Goal: Information Seeking & Learning: Learn about a topic

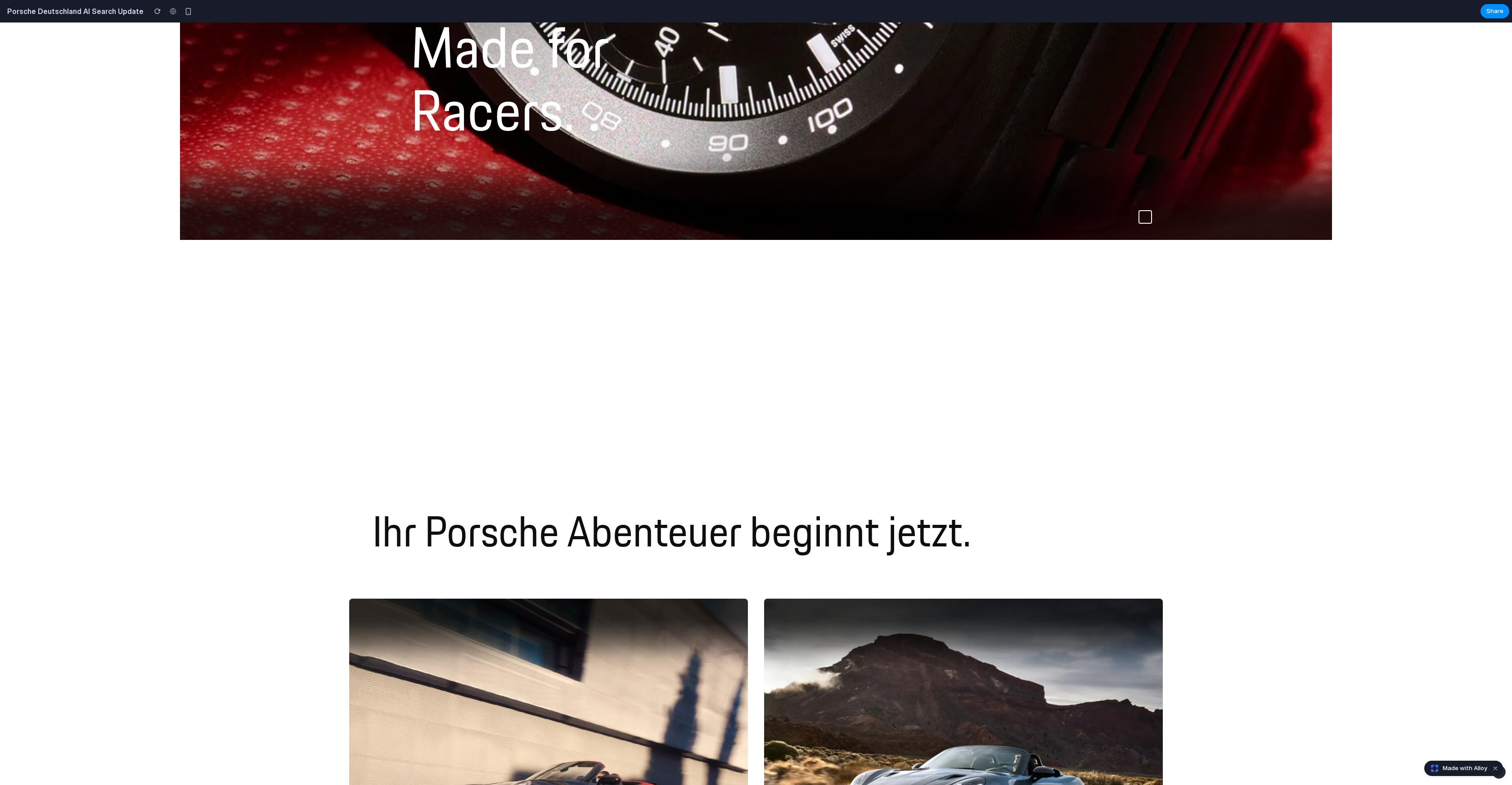
scroll to position [566, 0]
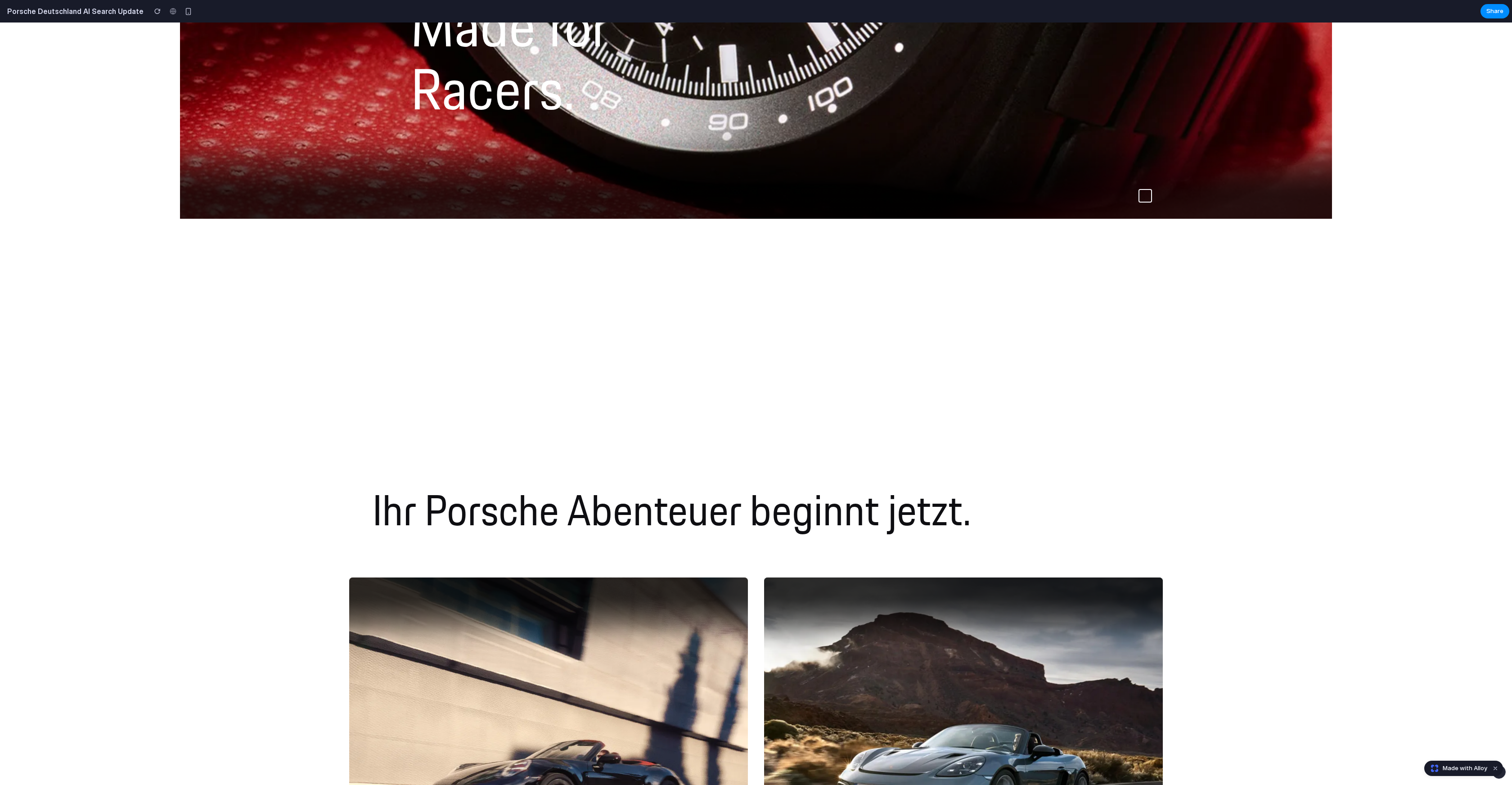
click at [1151, 197] on button at bounding box center [1145, 196] width 14 height 14
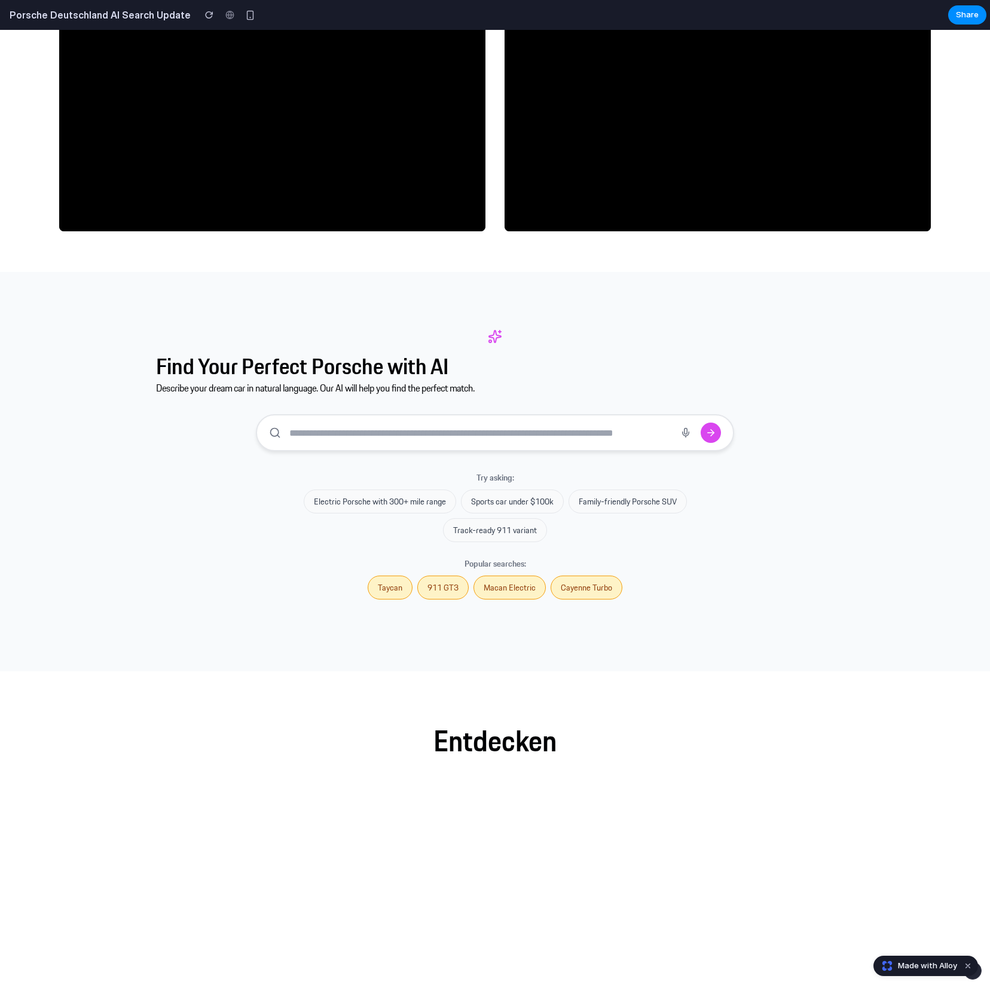
scroll to position [2577, 0]
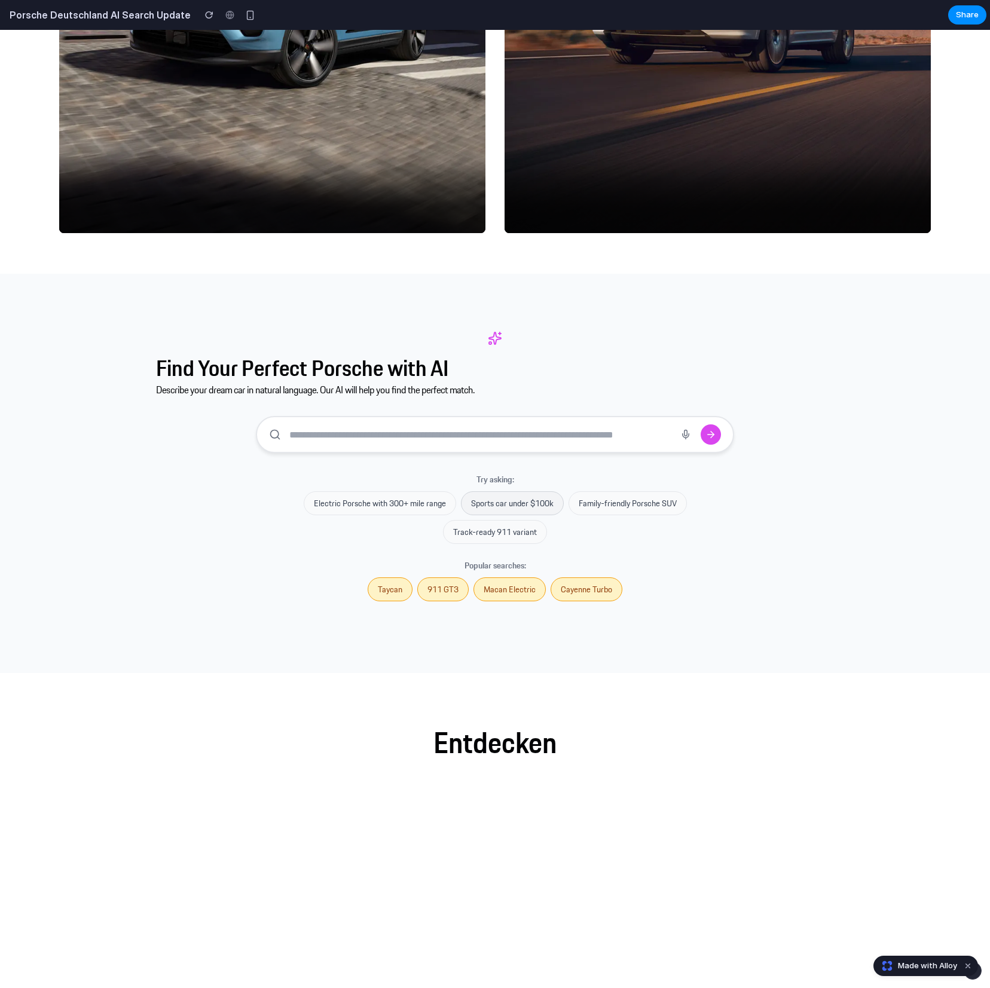
click at [537, 503] on button "Sports car under $100k" at bounding box center [512, 503] width 103 height 24
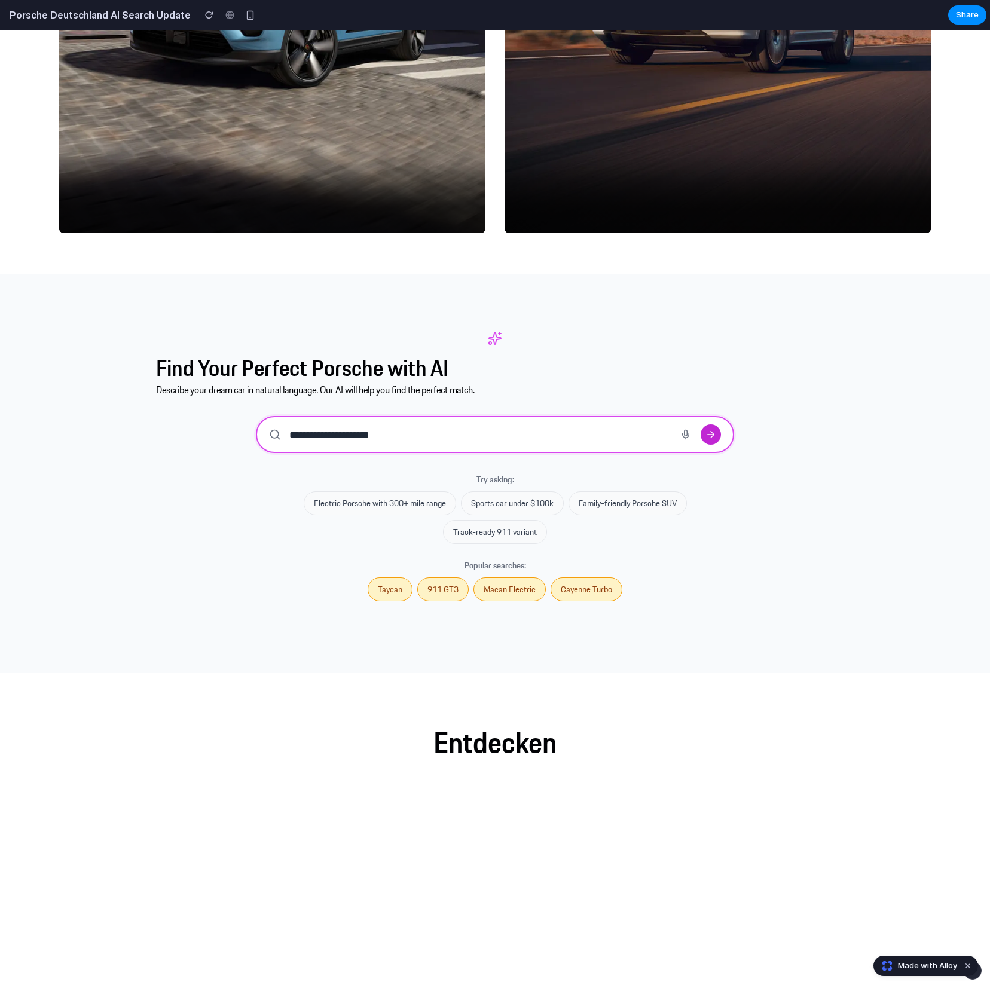
click at [713, 437] on icon "submit" at bounding box center [710, 434] width 11 height 11
click at [613, 506] on button "Family-friendly Porsche SUV" at bounding box center [628, 503] width 118 height 24
click at [394, 586] on button "Taycan" at bounding box center [390, 590] width 45 height 24
type input "******"
click at [715, 431] on icon "submit" at bounding box center [710, 434] width 11 height 11
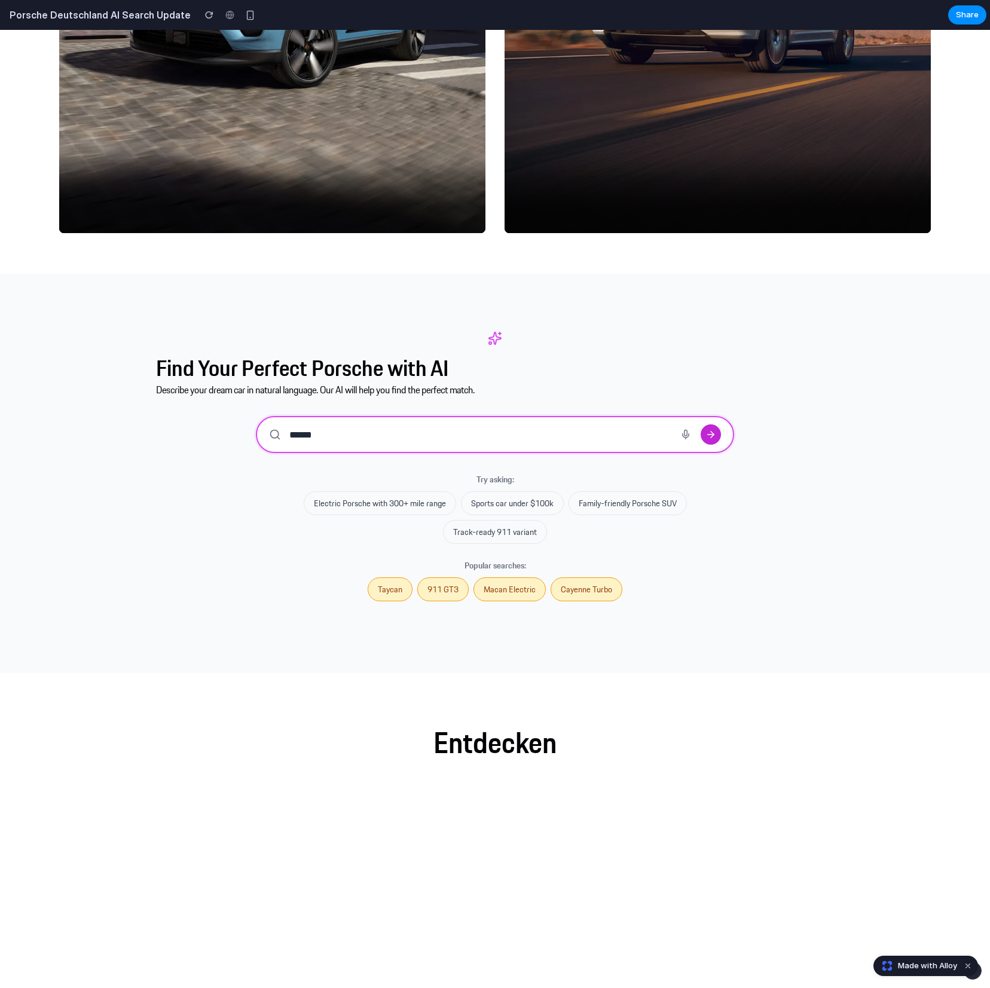
click at [707, 431] on icon "submit" at bounding box center [710, 434] width 11 height 11
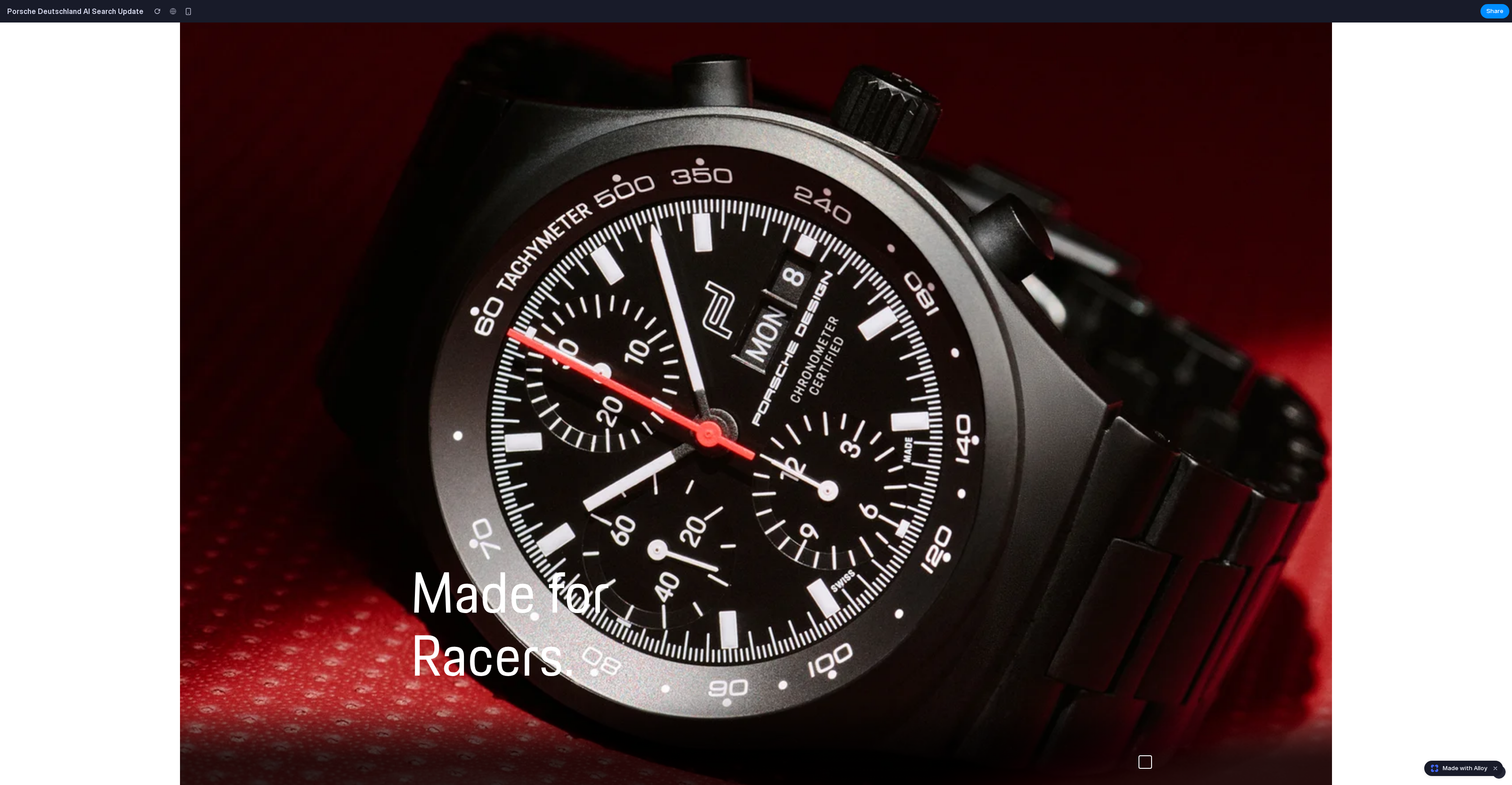
scroll to position [12, 0]
